Goal: Task Accomplishment & Management: Complete application form

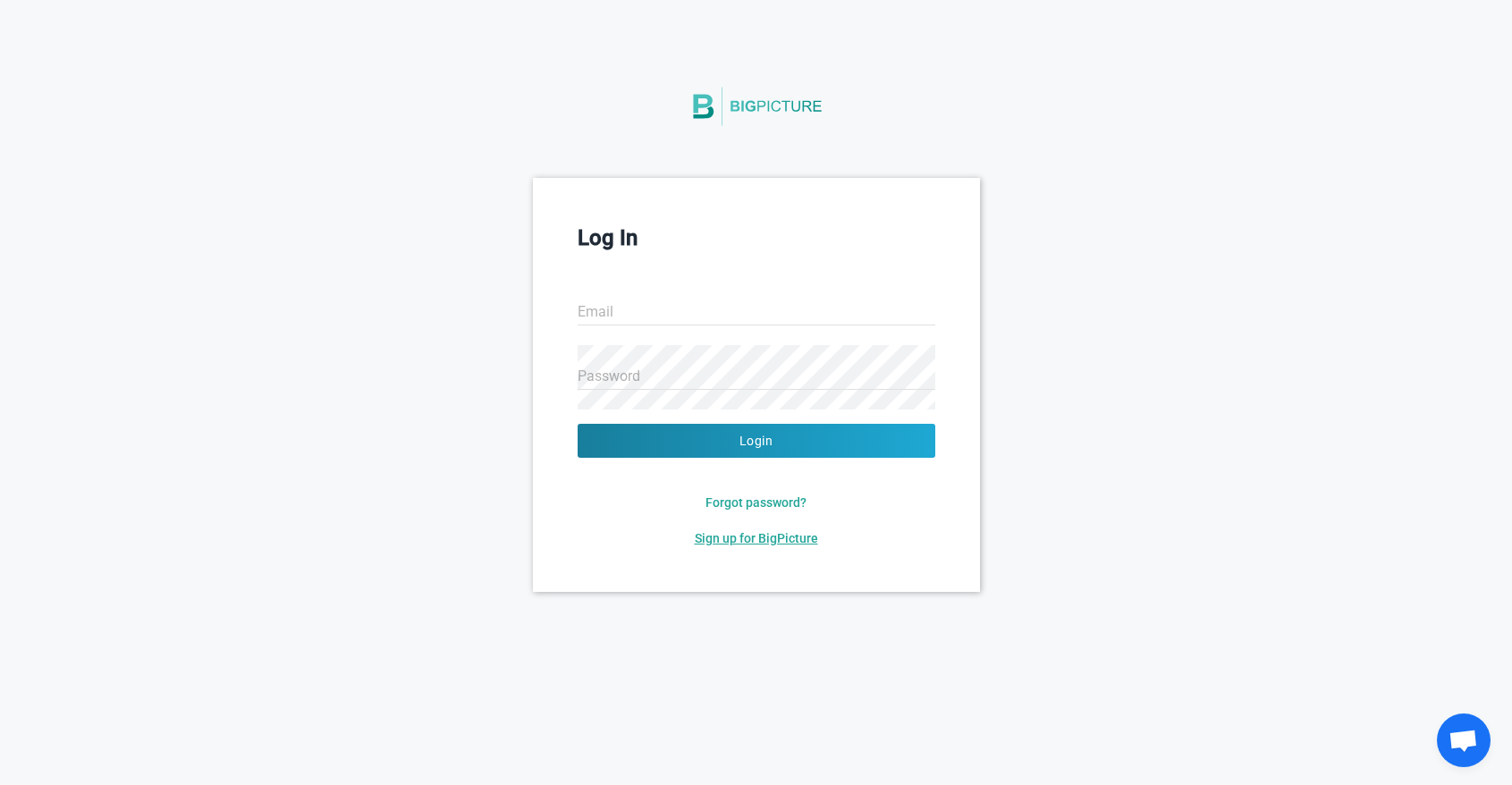
click at [735, 538] on span "Sign up for BigPicture" at bounding box center [756, 539] width 123 height 15
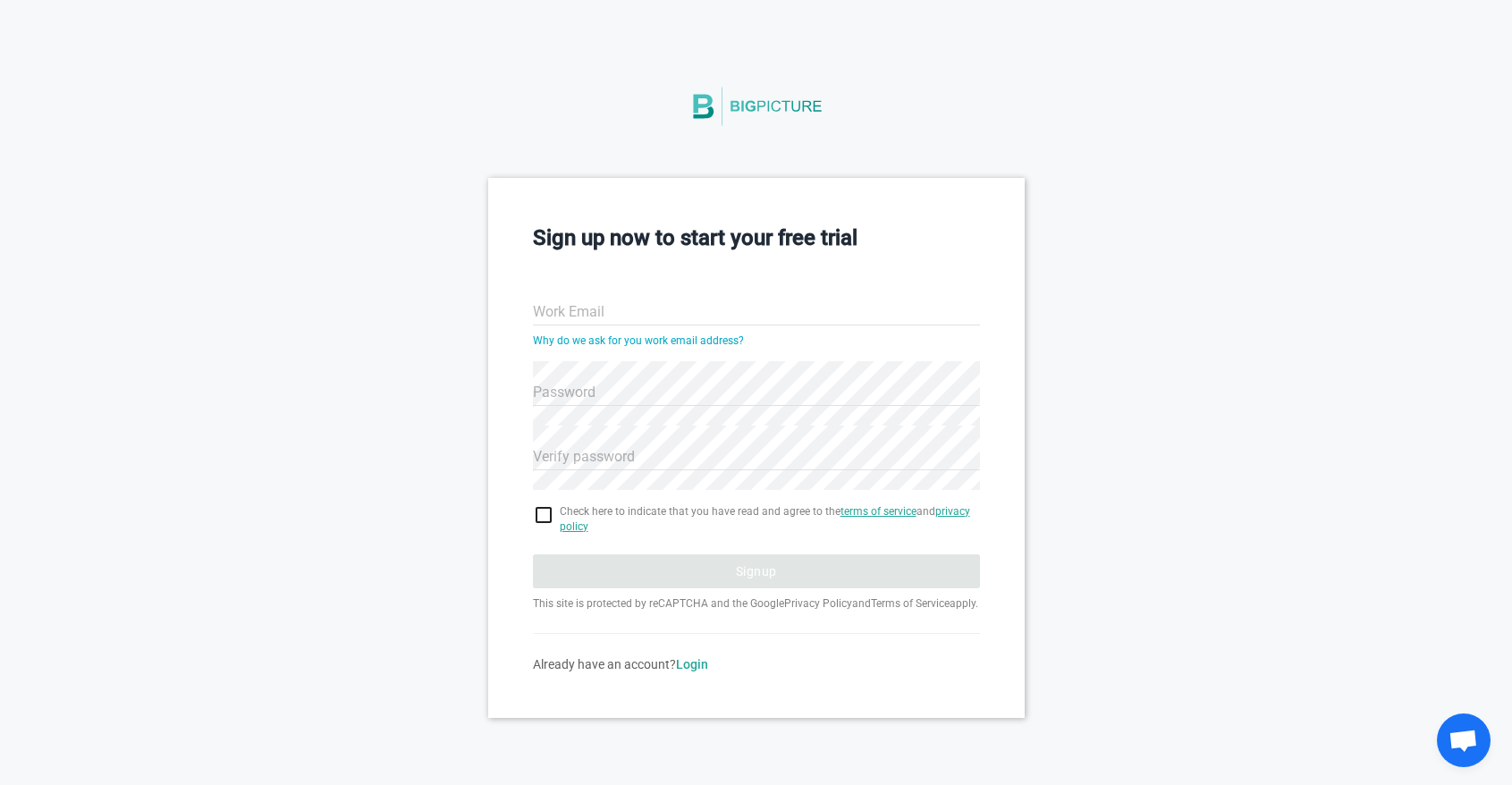
click at [647, 360] on div "Password" at bounding box center [756, 381] width 447 height 65
click at [651, 340] on link "Why do we ask for you work email address?" at bounding box center [638, 341] width 211 height 13
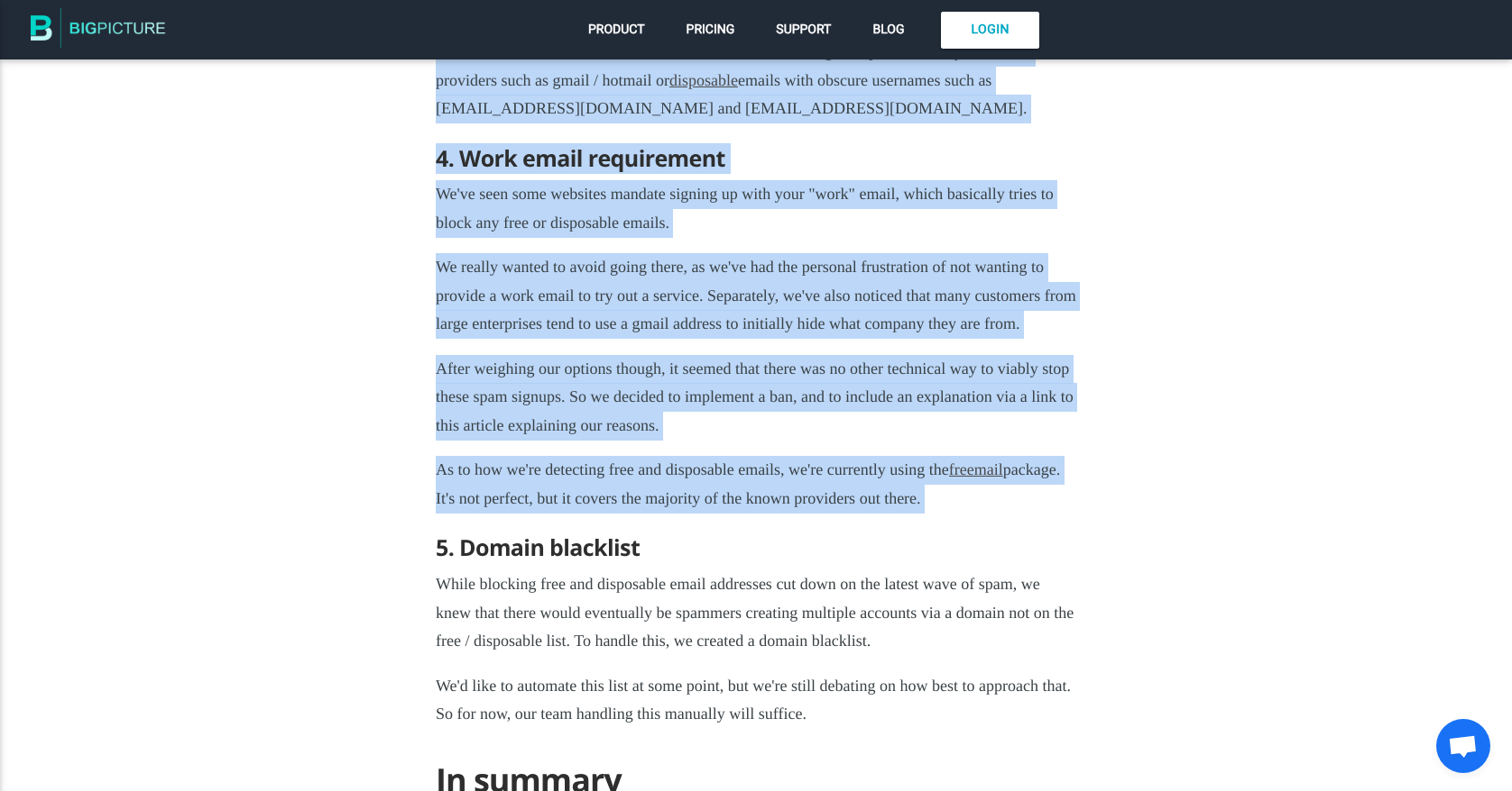
scroll to position [3126, 0]
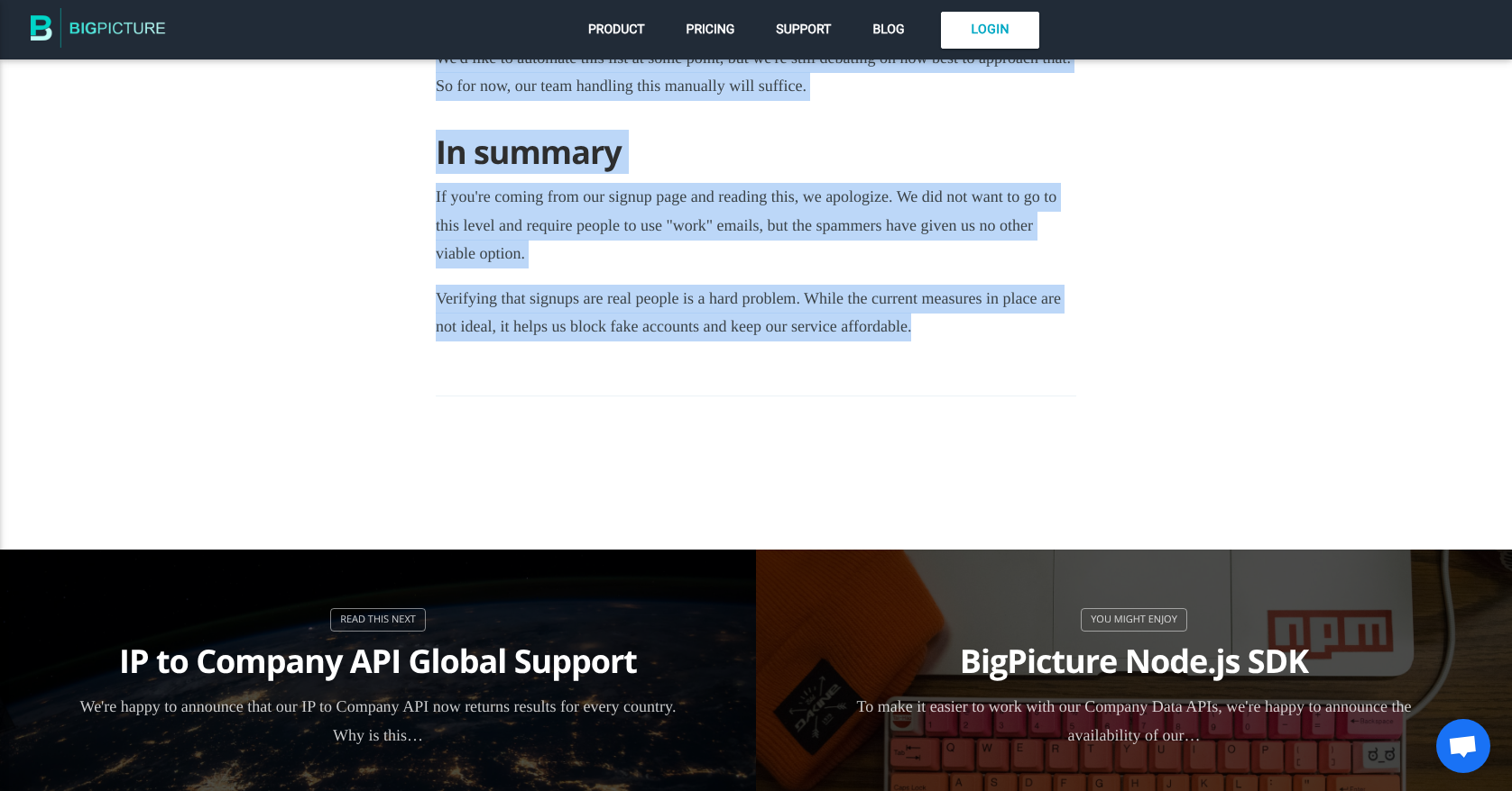
drag, startPoint x: 439, startPoint y: 208, endPoint x: 1059, endPoint y: 384, distance: 644.5
copy article "How we stopped spam signups [DATE] For the last year or so, it's been a constan…"
